Goal: Task Accomplishment & Management: Use online tool/utility

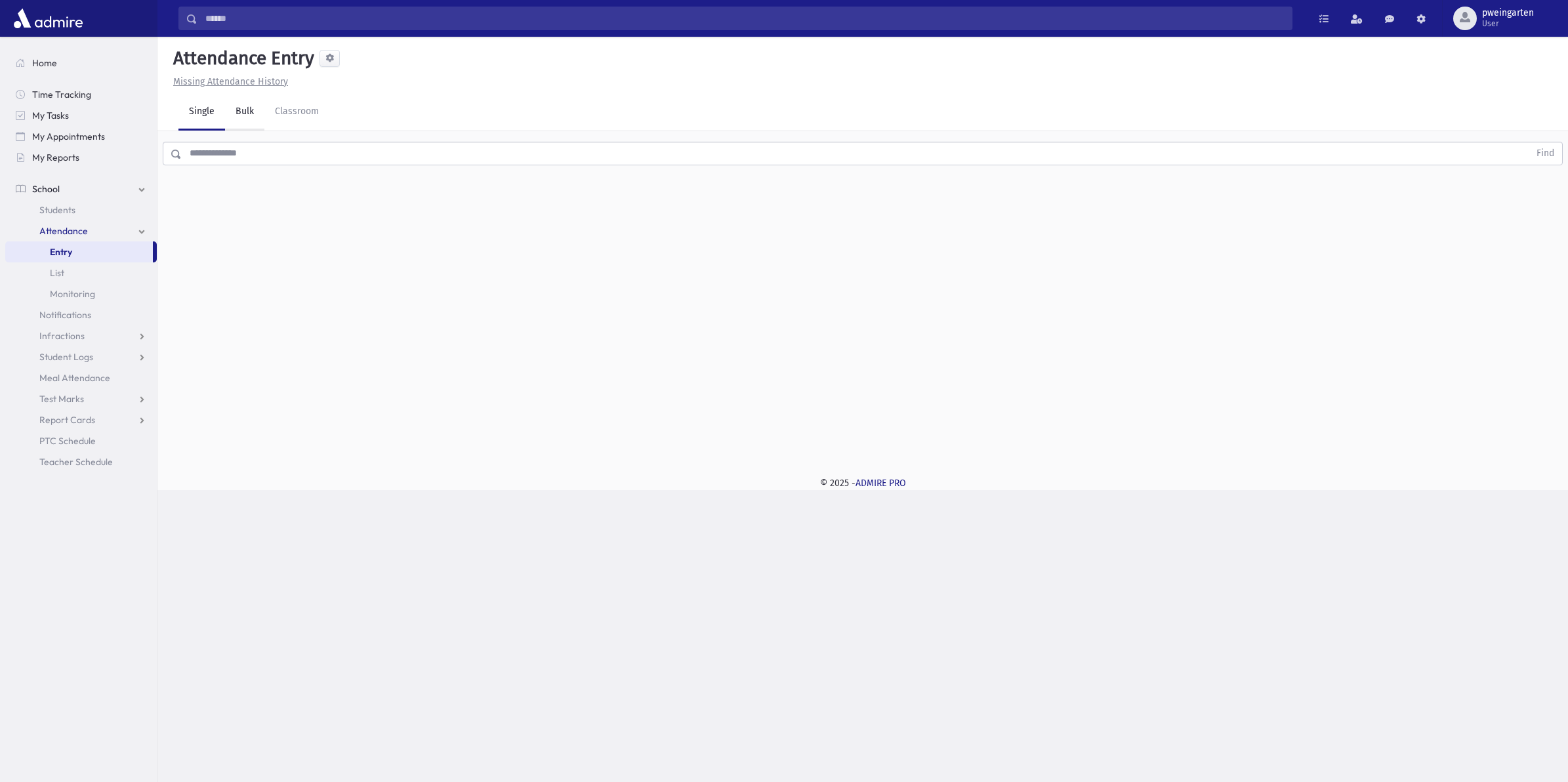
click at [241, 122] on link "Bulk" at bounding box center [245, 112] width 39 height 37
click at [332, 286] on div "--Select One--" at bounding box center [298, 292] width 104 height 14
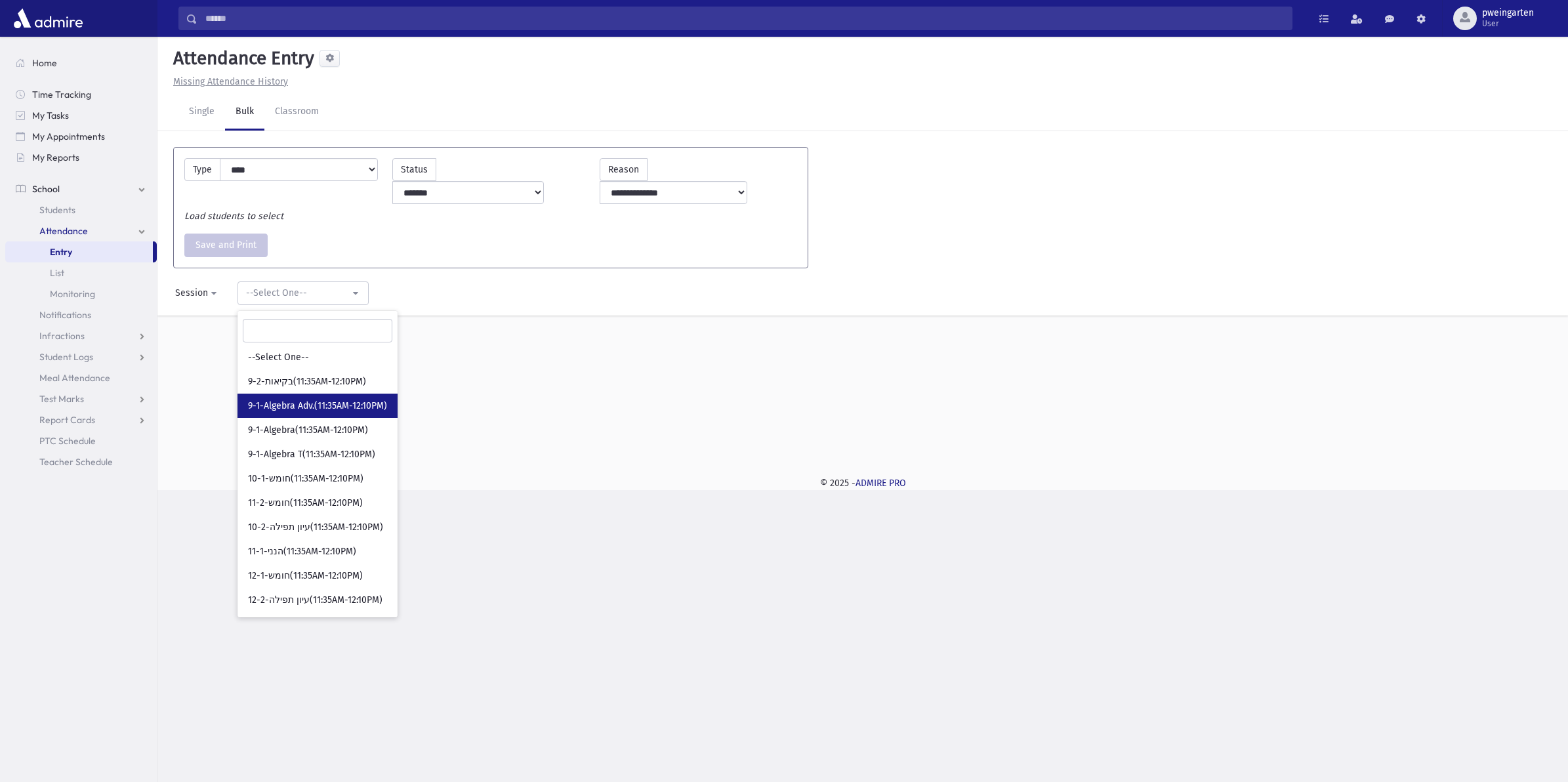
click at [313, 400] on span "9-1-Algebra Adv.(11:35AM-12:10PM)" at bounding box center [317, 406] width 139 height 13
select select "****"
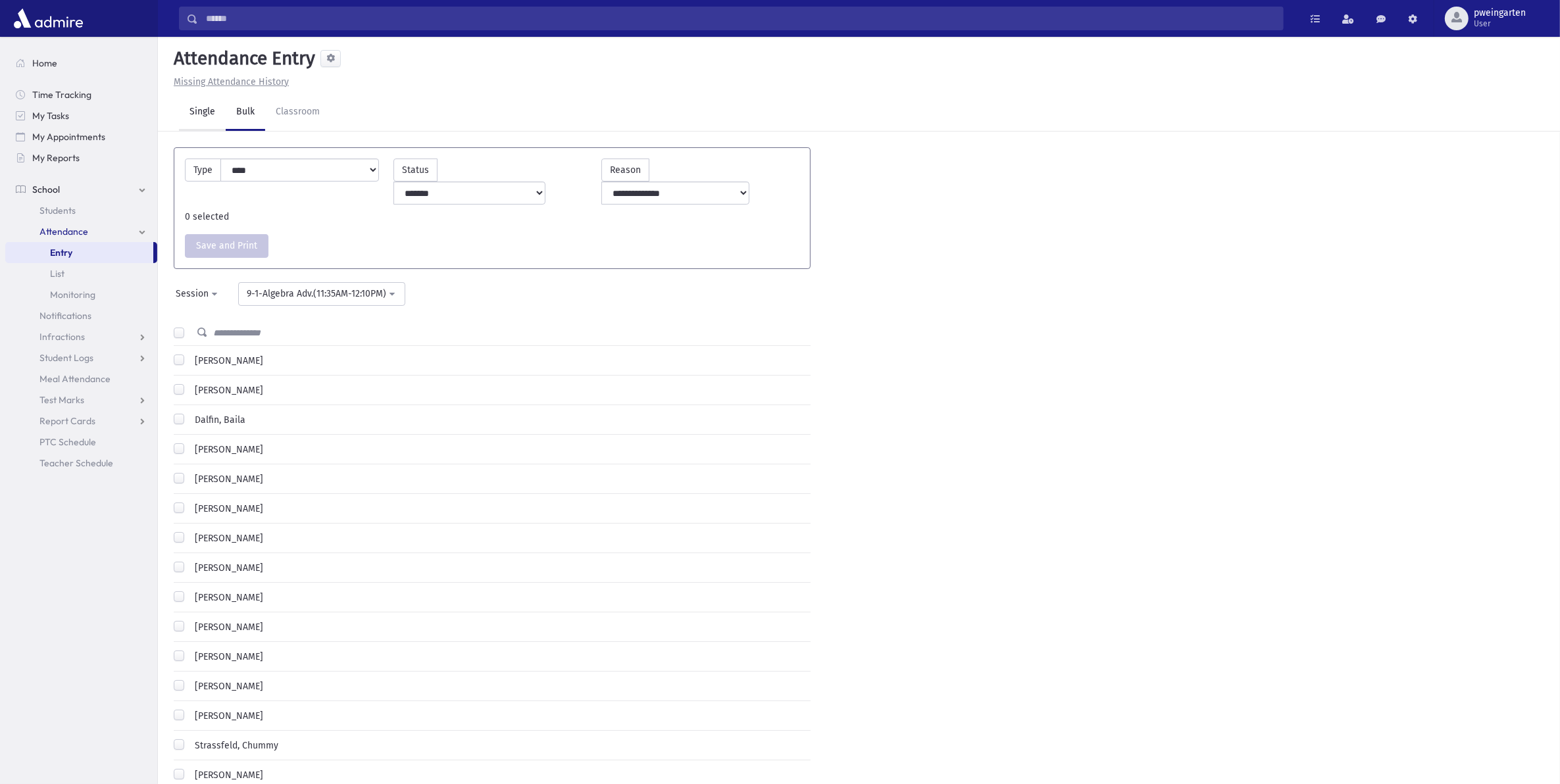
click at [189, 107] on link "Single" at bounding box center [202, 113] width 47 height 37
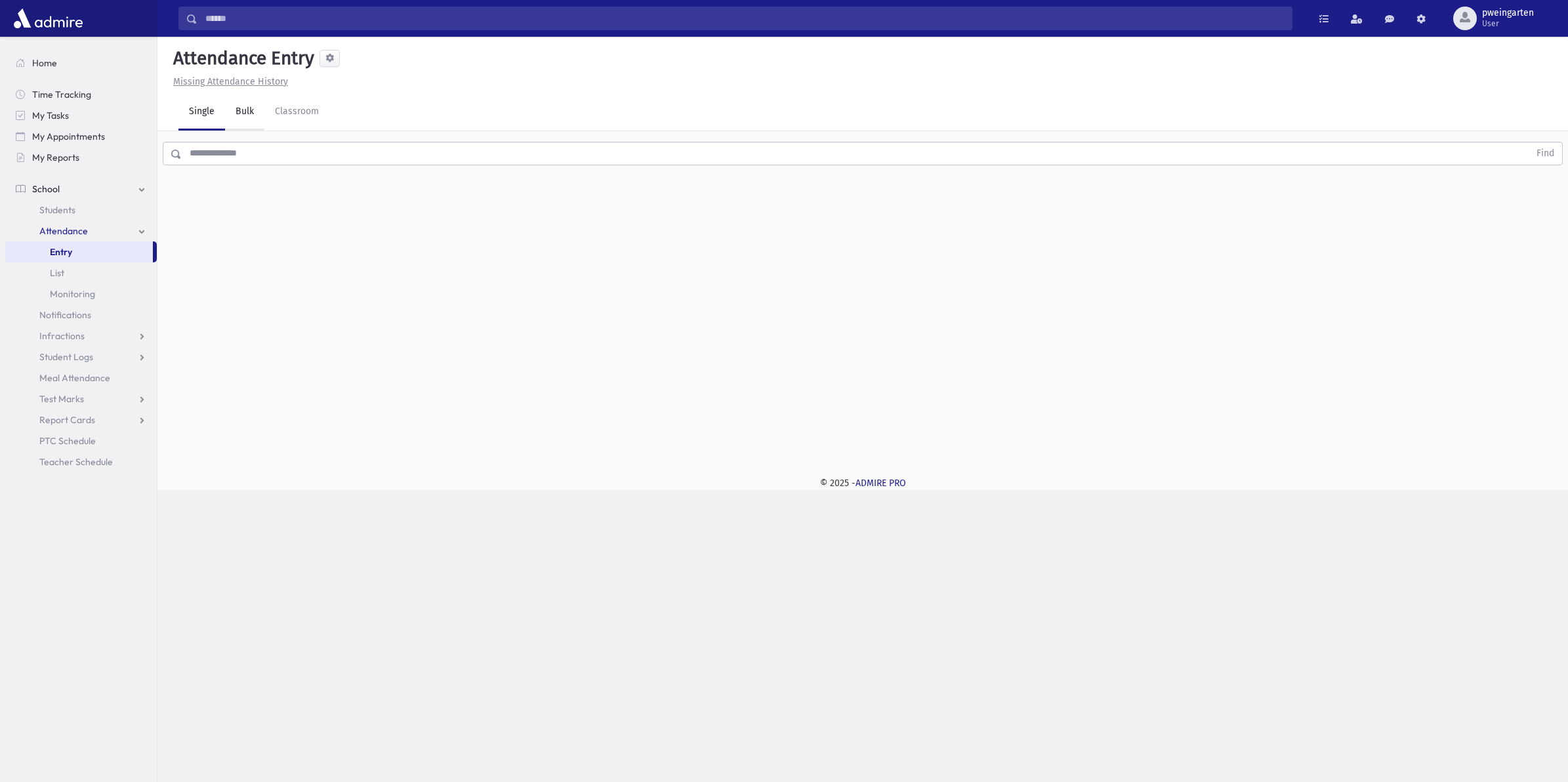
click at [237, 109] on link "Bulk" at bounding box center [245, 112] width 39 height 37
click at [270, 286] on div "--Select One--" at bounding box center [298, 292] width 104 height 14
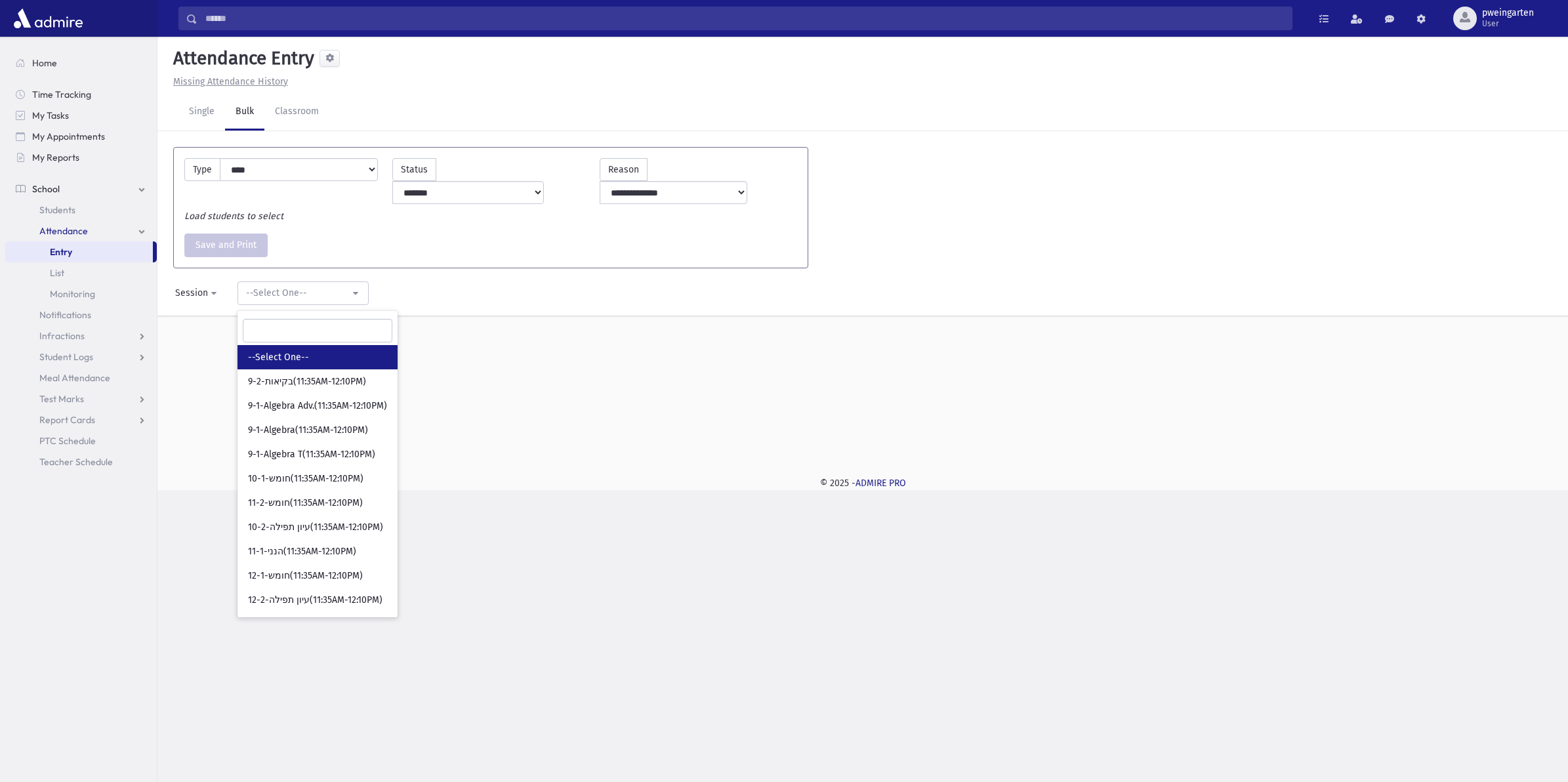
click at [290, 346] on link "--Select One--" at bounding box center [317, 357] width 161 height 24
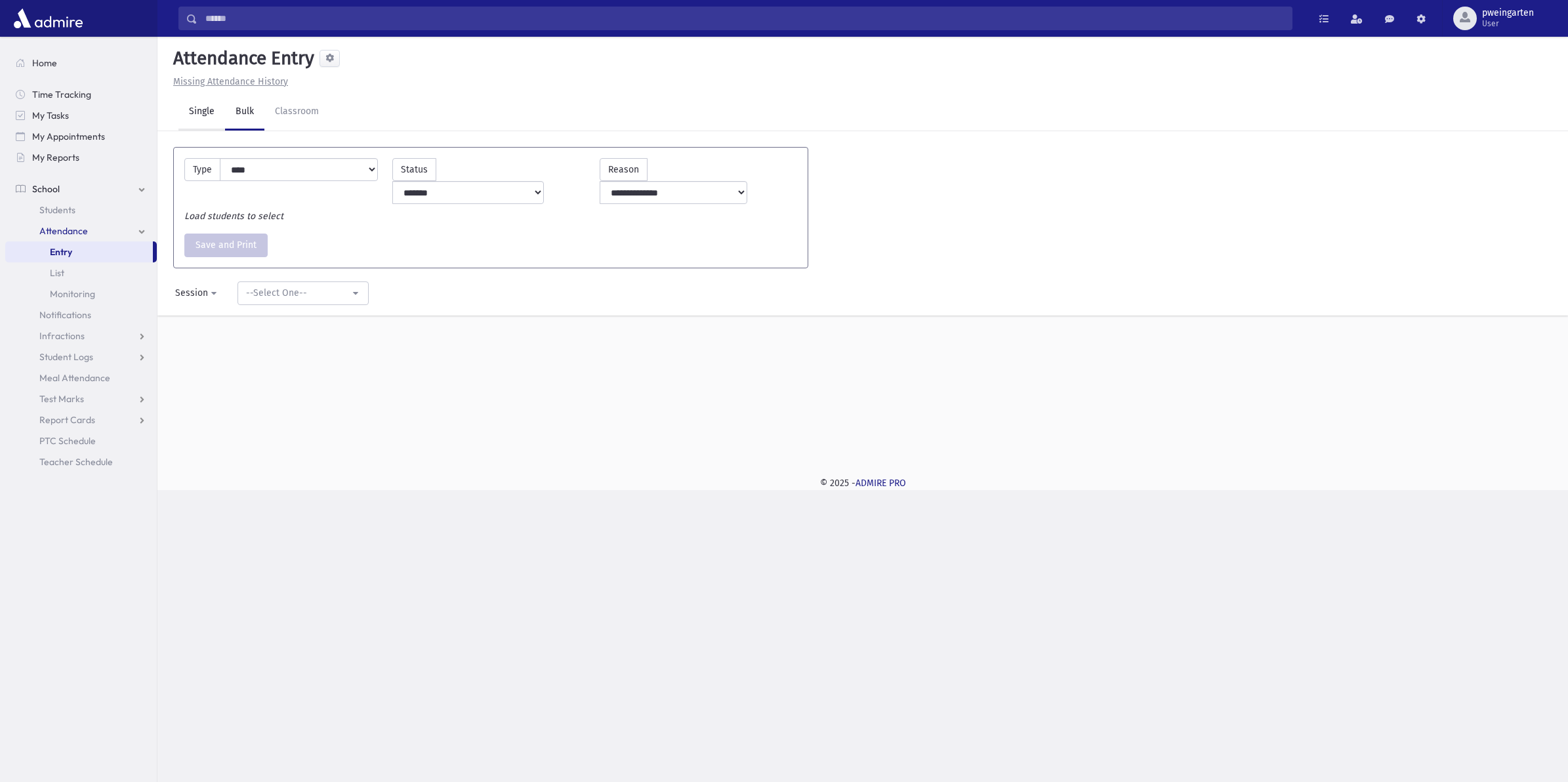
click at [196, 115] on link "Single" at bounding box center [201, 112] width 46 height 37
click at [227, 164] on input "text" at bounding box center [855, 153] width 1347 height 23
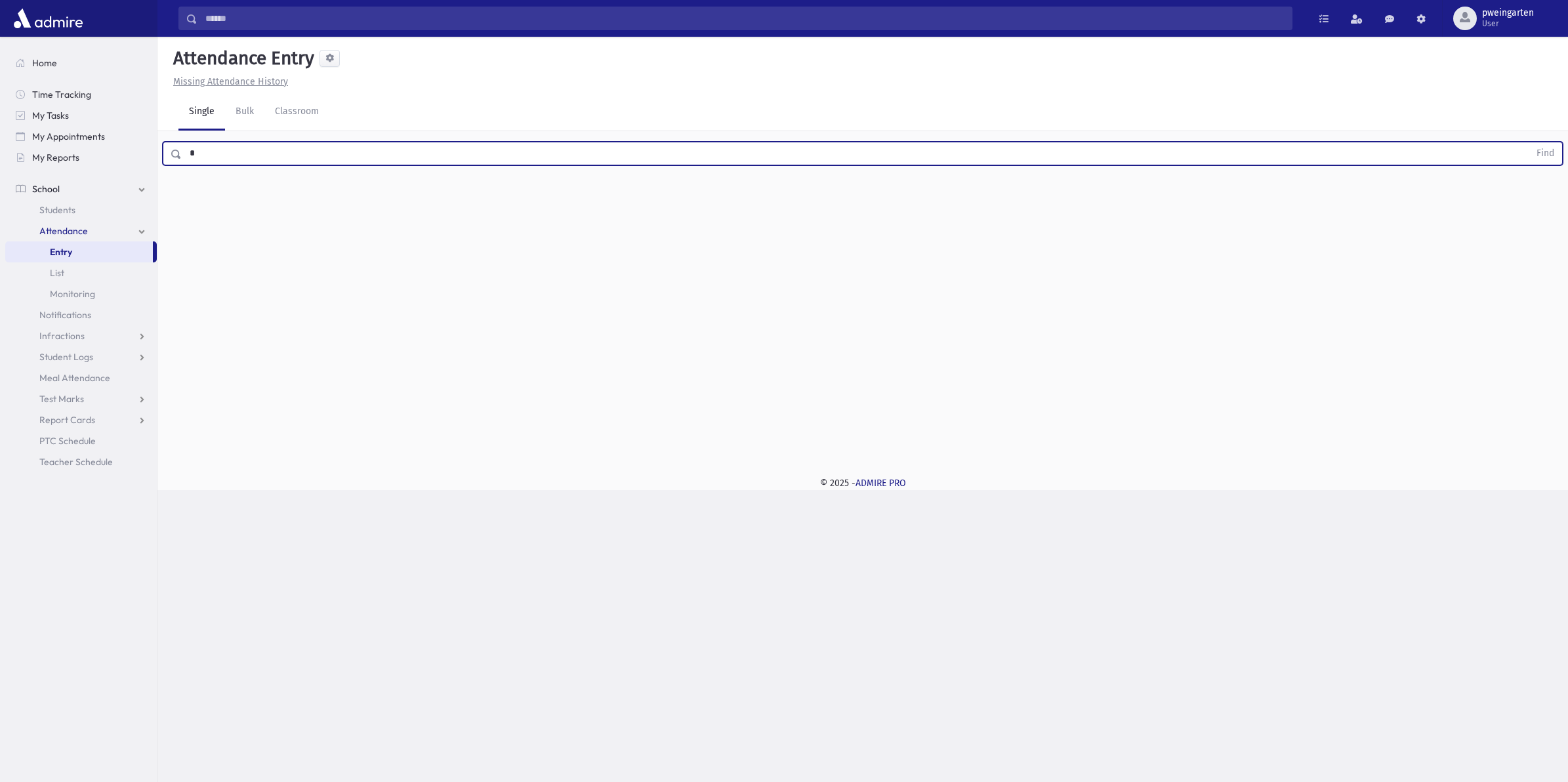
type input "*"
click at [1529, 142] on button "Find" at bounding box center [1546, 153] width 33 height 22
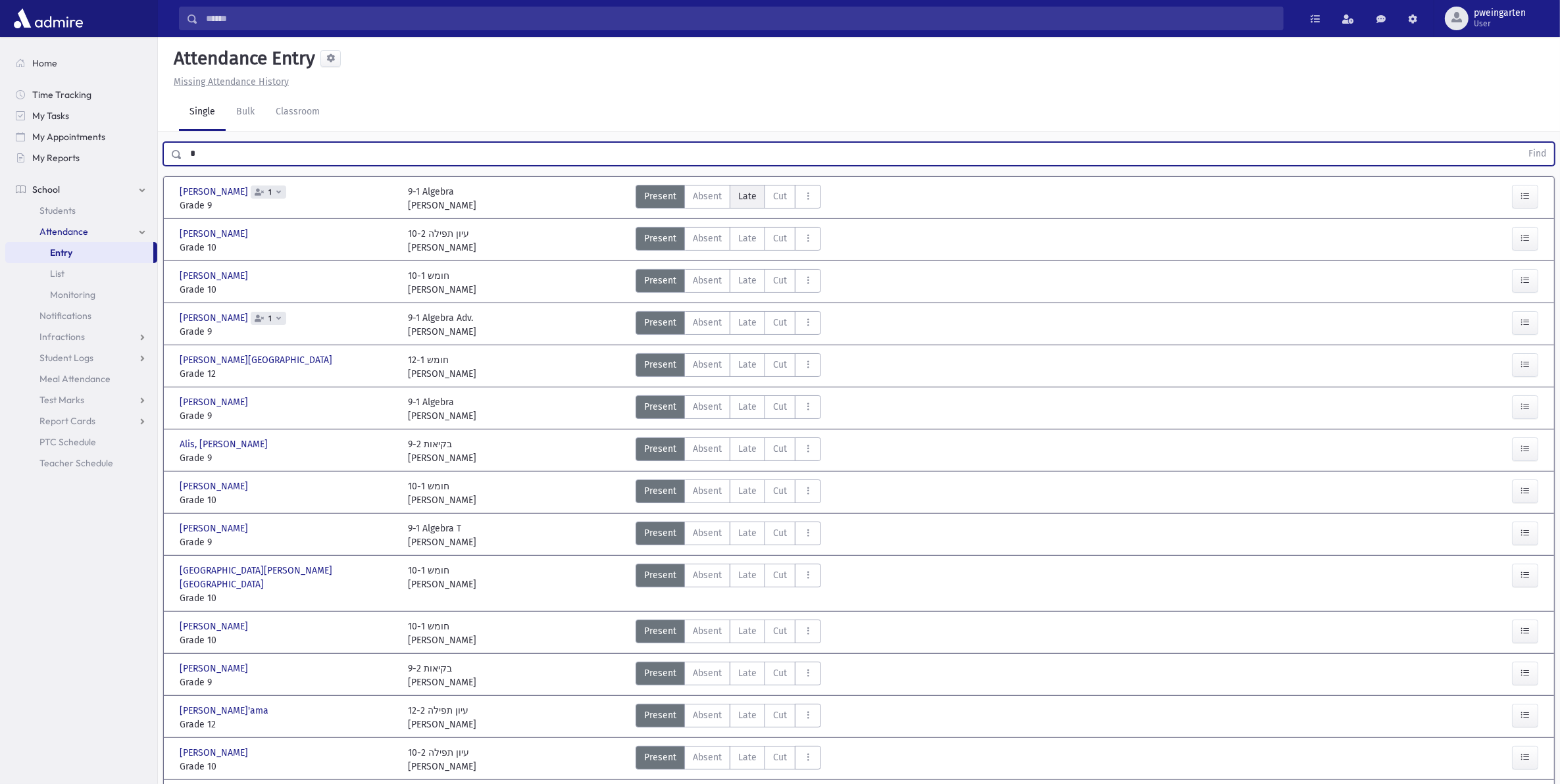
click at [752, 193] on span "Late" at bounding box center [747, 196] width 19 height 14
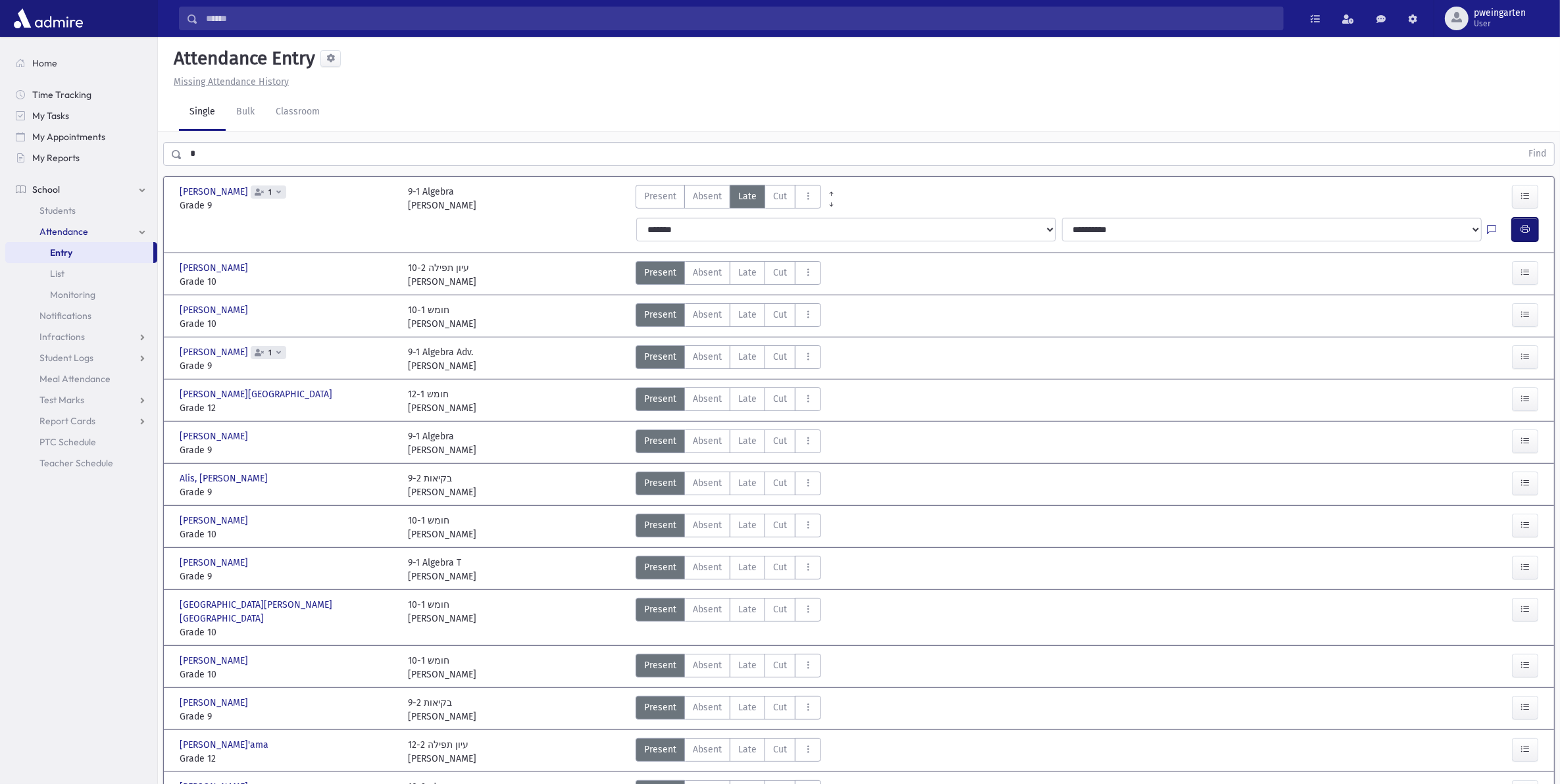
click at [1522, 223] on icon "button" at bounding box center [1525, 229] width 9 height 11
